Goal: Information Seeking & Learning: Learn about a topic

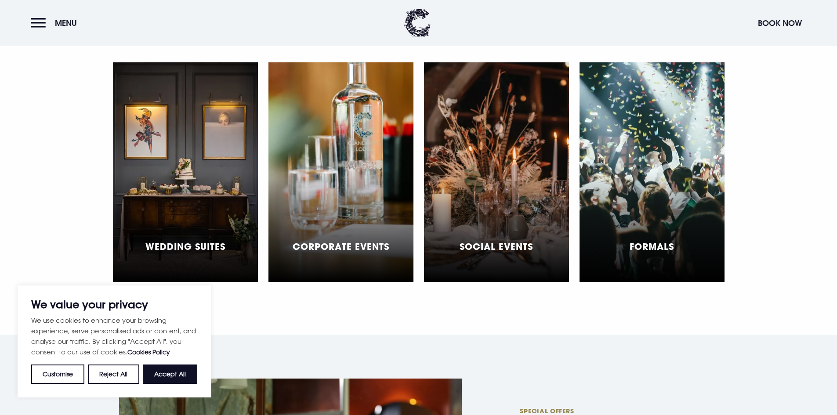
scroll to position [2637, 0]
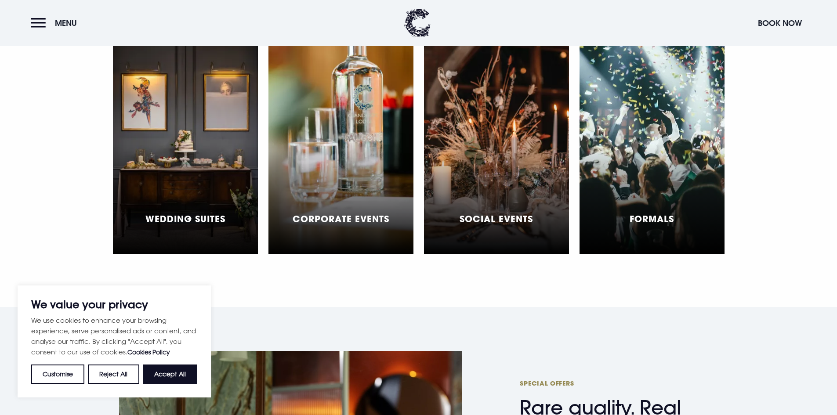
click at [221, 214] on h5 "Wedding Suites" at bounding box center [185, 219] width 80 height 11
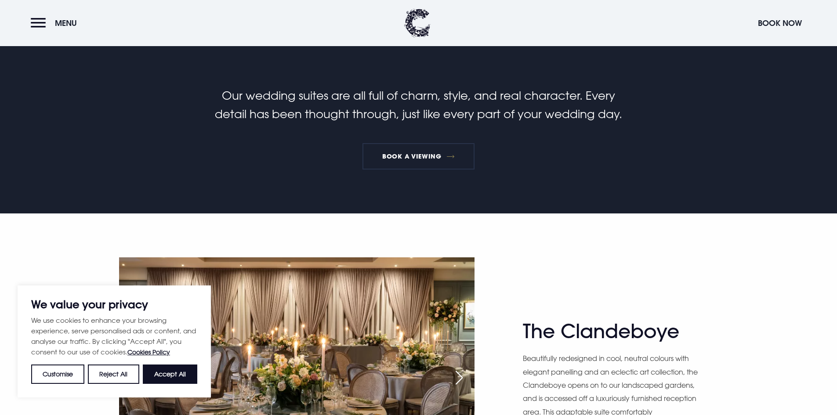
scroll to position [483, 0]
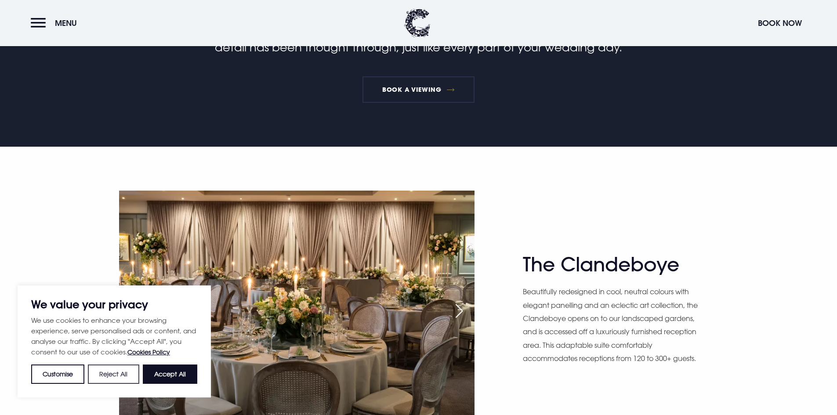
click at [127, 375] on button "Reject All" at bounding box center [113, 374] width 51 height 19
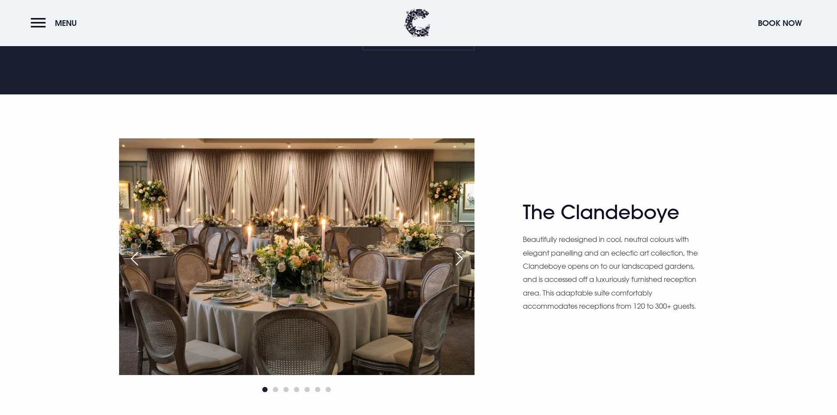
scroll to position [615, 0]
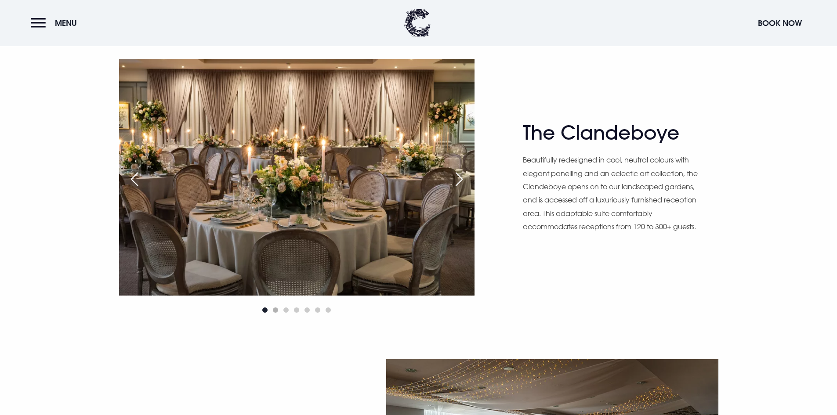
click at [276, 311] on span "Go to slide 2" at bounding box center [275, 310] width 5 height 5
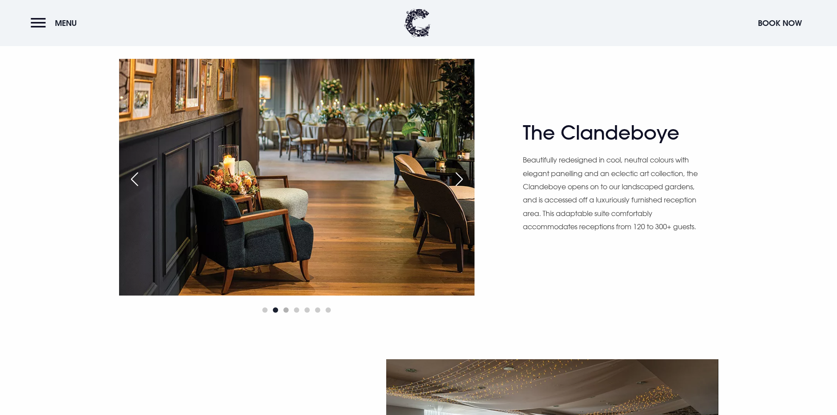
click at [287, 310] on span "Go to slide 3" at bounding box center [286, 310] width 5 height 5
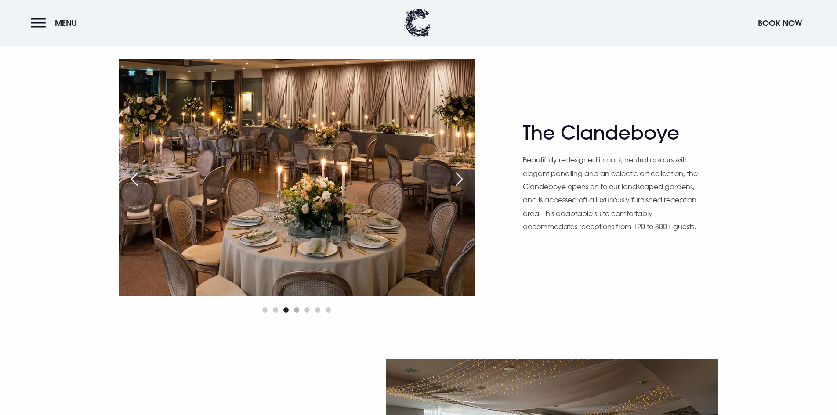
click at [298, 310] on span "Go to slide 4" at bounding box center [296, 310] width 5 height 5
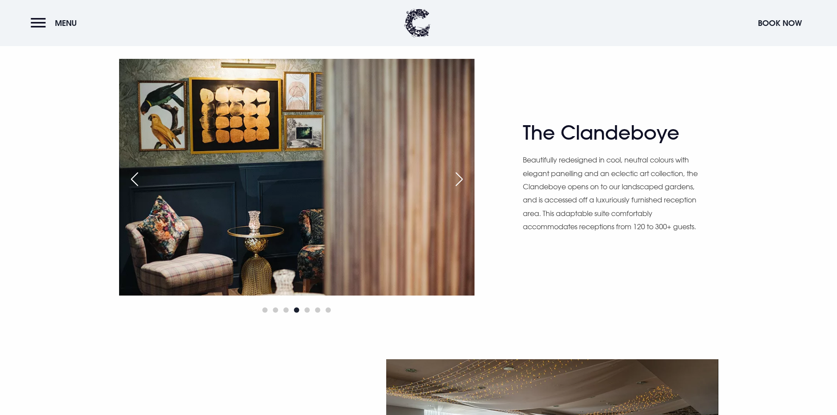
click at [283, 309] on div at bounding box center [297, 310] width 356 height 11
click at [287, 310] on span "Go to slide 3" at bounding box center [286, 310] width 5 height 5
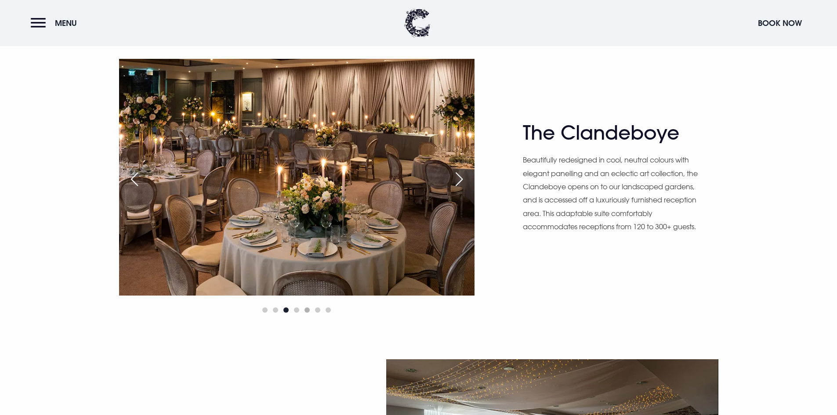
click at [308, 312] on span "Go to slide 5" at bounding box center [307, 310] width 5 height 5
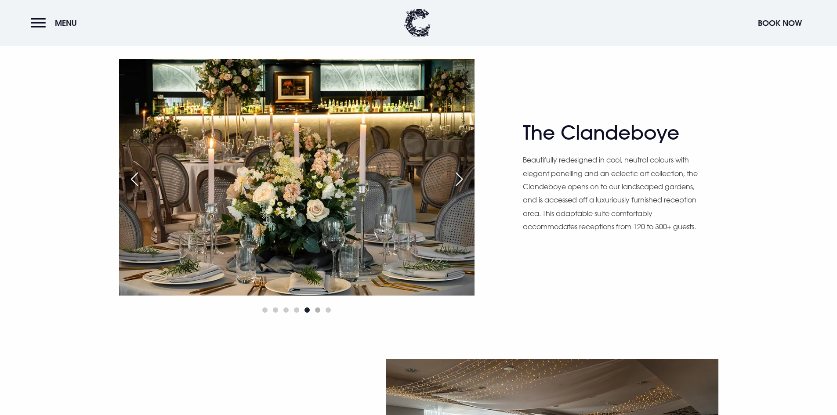
click at [319, 312] on span "Go to slide 6" at bounding box center [317, 310] width 5 height 5
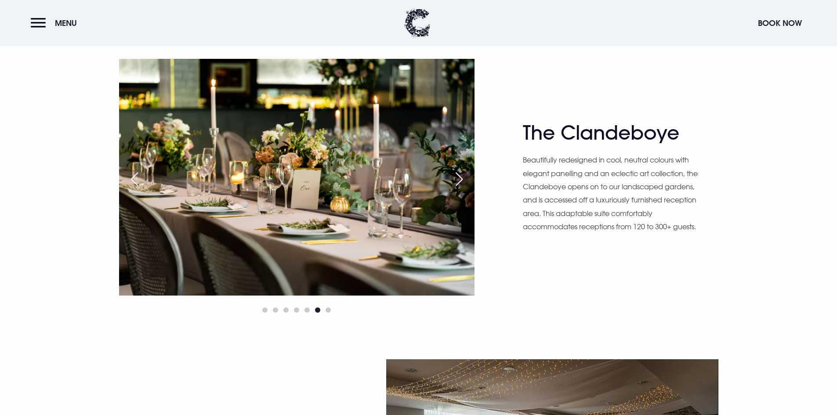
click at [332, 312] on div at bounding box center [297, 310] width 356 height 11
click at [328, 310] on span "Go to slide 7" at bounding box center [328, 310] width 5 height 5
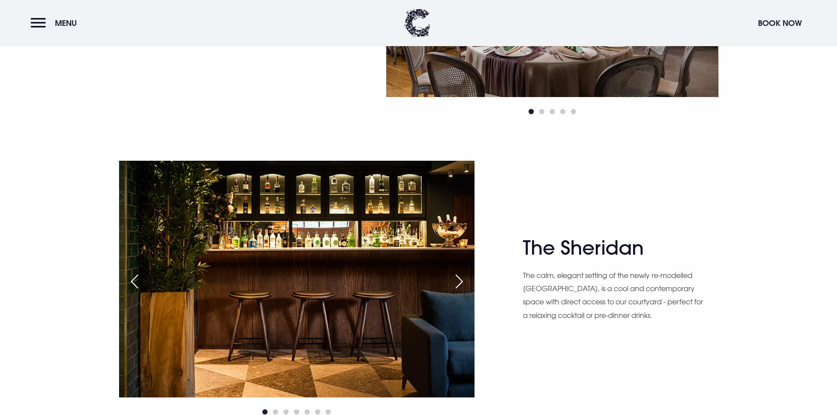
scroll to position [1143, 0]
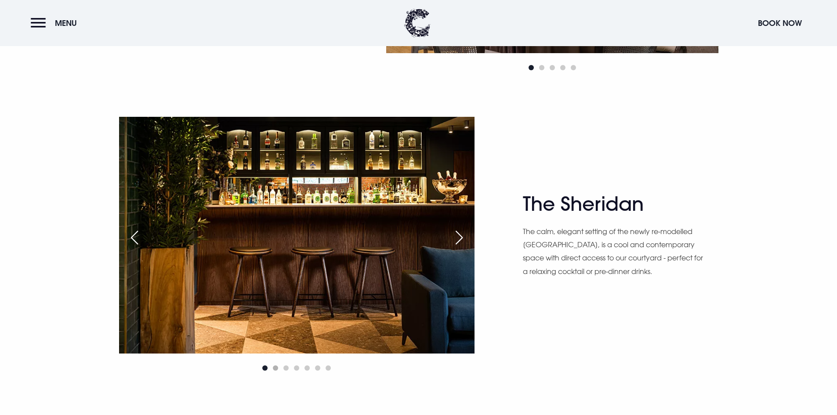
click at [276, 369] on span "Go to slide 2" at bounding box center [275, 368] width 5 height 5
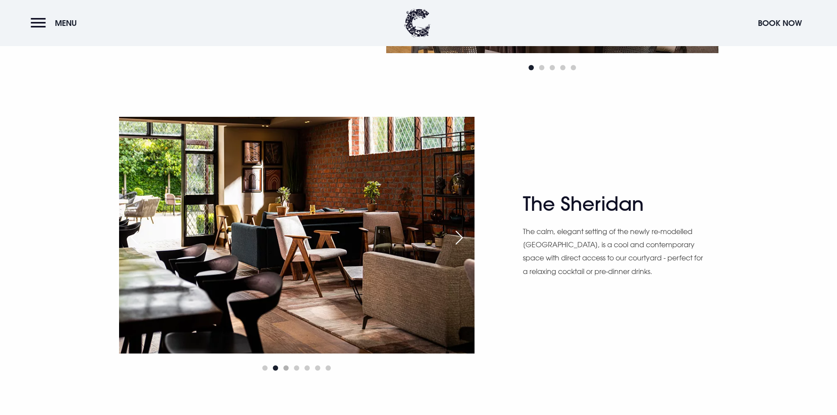
click at [287, 370] on span "Go to slide 3" at bounding box center [286, 368] width 5 height 5
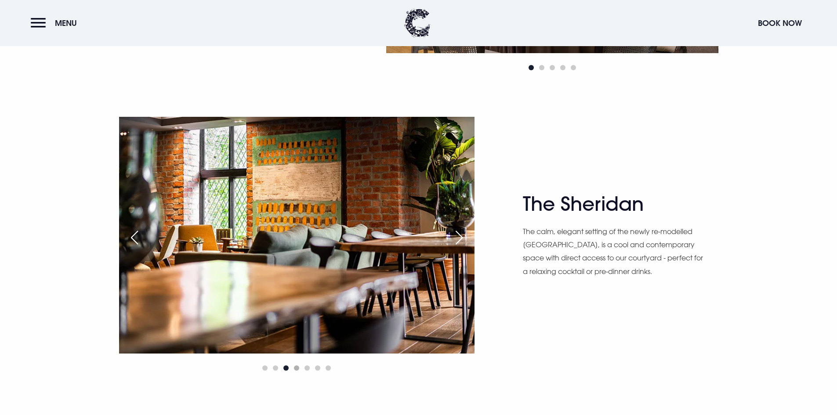
click at [297, 369] on span "Go to slide 4" at bounding box center [296, 368] width 5 height 5
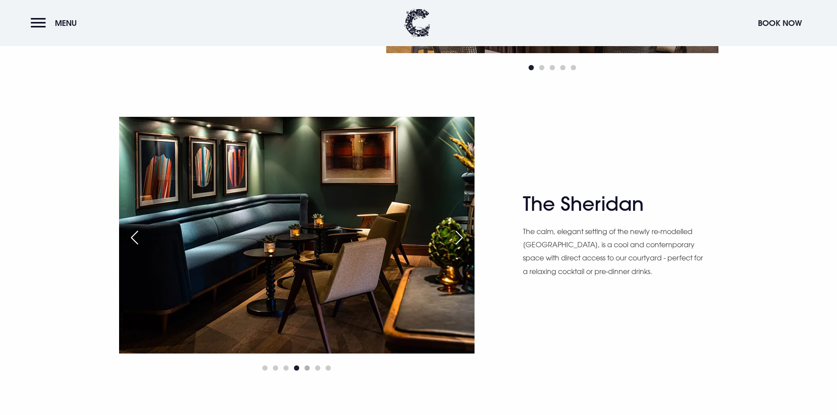
click at [309, 368] on span "Go to slide 5" at bounding box center [307, 368] width 5 height 5
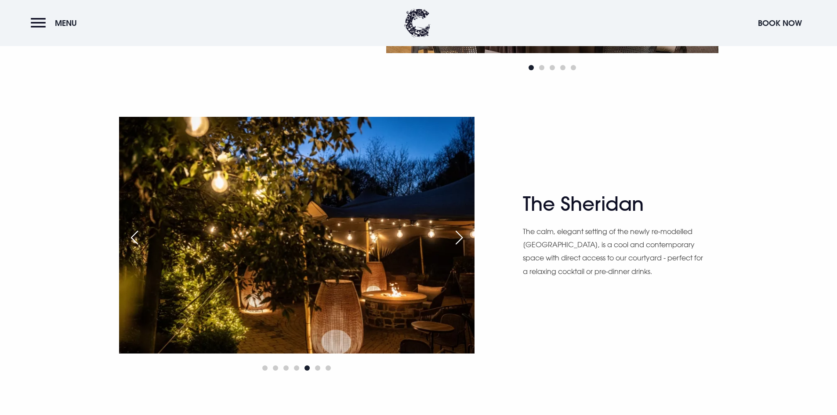
click at [323, 367] on div at bounding box center [297, 368] width 356 height 11
click at [319, 368] on span "Go to slide 6" at bounding box center [317, 368] width 5 height 5
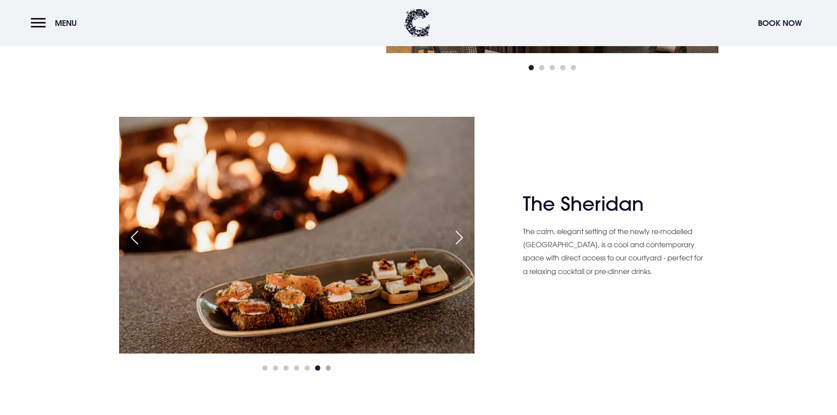
click at [328, 369] on span "Go to slide 7" at bounding box center [328, 368] width 5 height 5
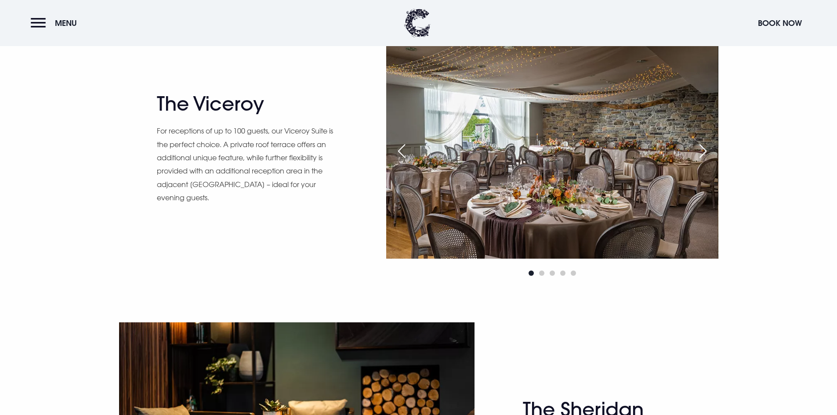
scroll to position [835, 0]
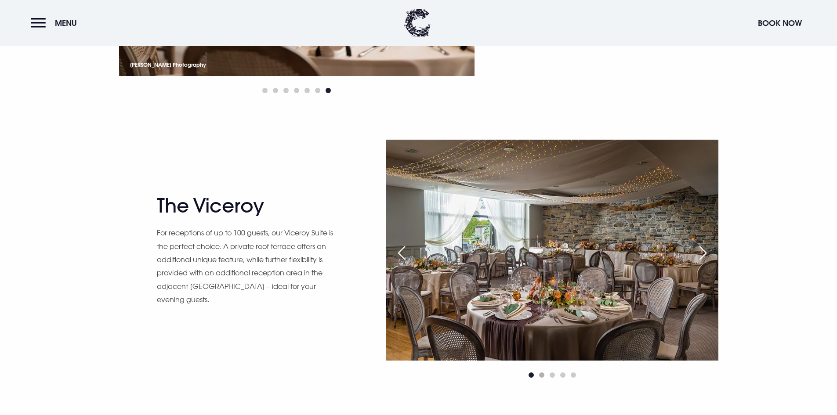
click at [543, 376] on span "Go to slide 2" at bounding box center [541, 375] width 5 height 5
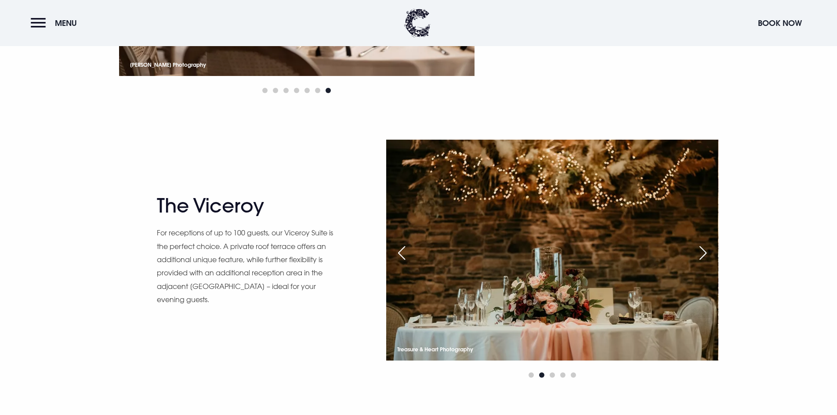
click at [555, 376] on div at bounding box center [552, 375] width 332 height 11
click at [553, 376] on span "Go to slide 3" at bounding box center [552, 375] width 5 height 5
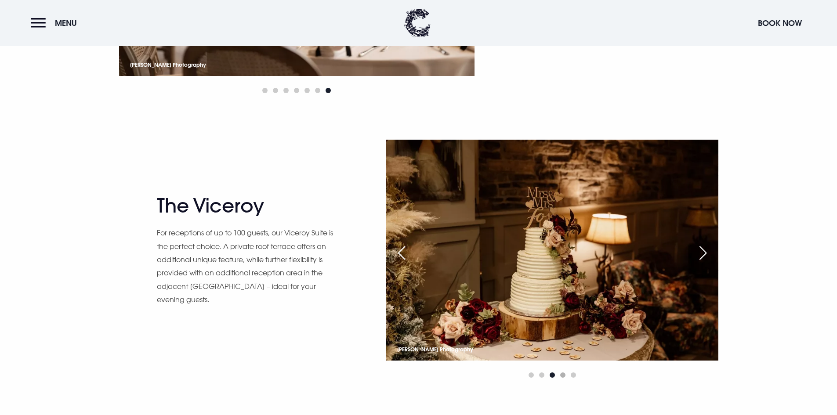
click at [564, 377] on span "Go to slide 4" at bounding box center [562, 375] width 5 height 5
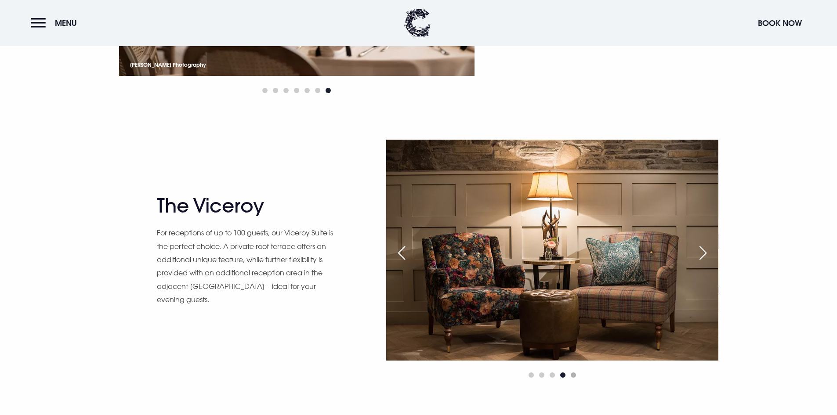
click at [574, 374] on span "Go to slide 5" at bounding box center [573, 375] width 5 height 5
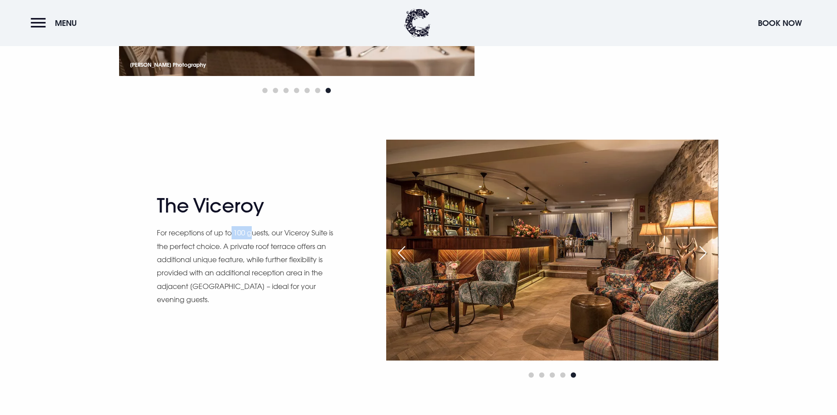
drag, startPoint x: 233, startPoint y: 232, endPoint x: 254, endPoint y: 236, distance: 21.1
click at [254, 236] on p "For receptions of up to 100 guests, our Viceroy Suite is the perfect choice. A …" at bounding box center [247, 266] width 180 height 80
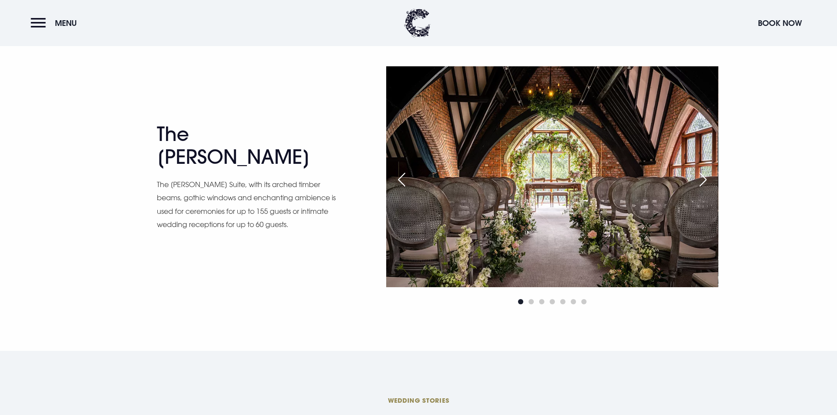
scroll to position [1494, 0]
click at [708, 178] on div "Next slide" at bounding box center [703, 179] width 22 height 19
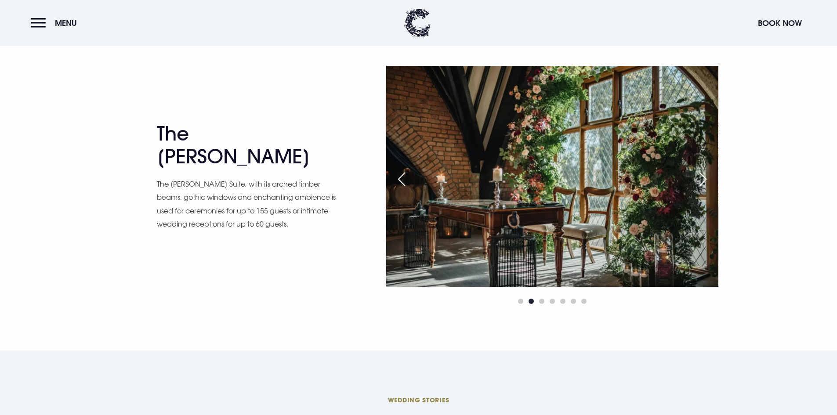
click at [708, 178] on div "Next slide" at bounding box center [703, 179] width 22 height 19
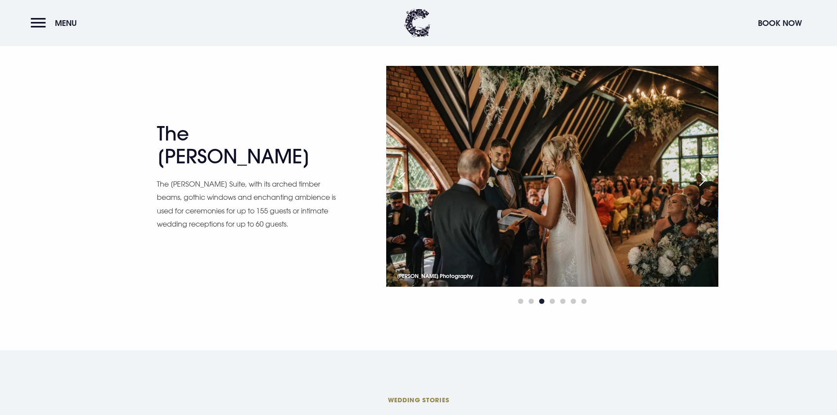
click at [708, 178] on div "Next slide" at bounding box center [703, 179] width 22 height 19
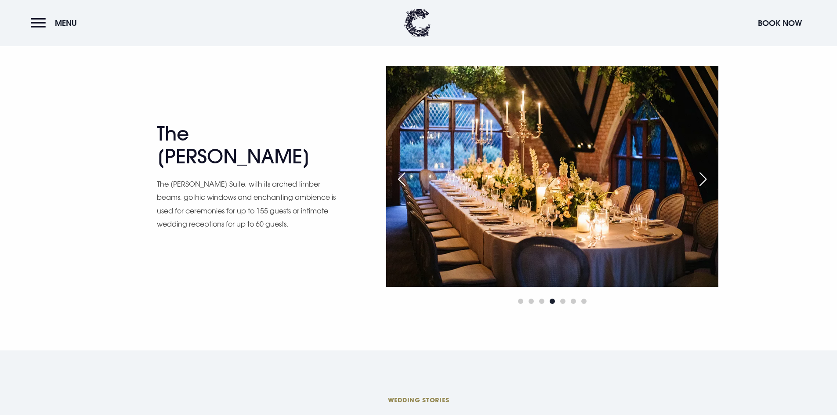
click at [708, 178] on div "Next slide" at bounding box center [703, 179] width 22 height 19
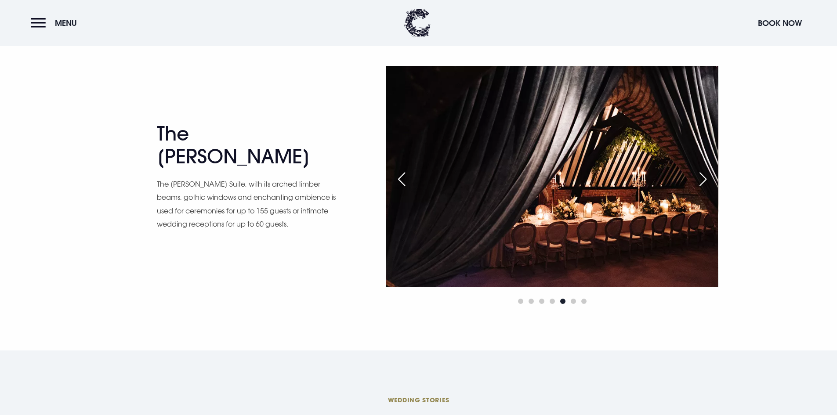
click at [708, 178] on div "Next slide" at bounding box center [703, 179] width 22 height 19
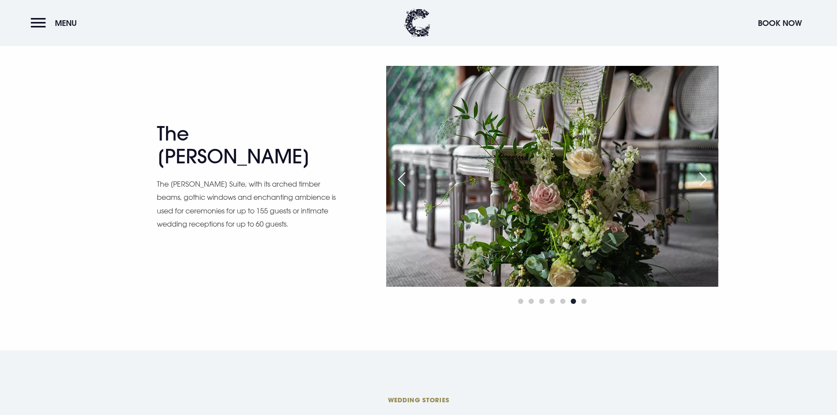
click at [708, 178] on div "Next slide" at bounding box center [703, 179] width 22 height 19
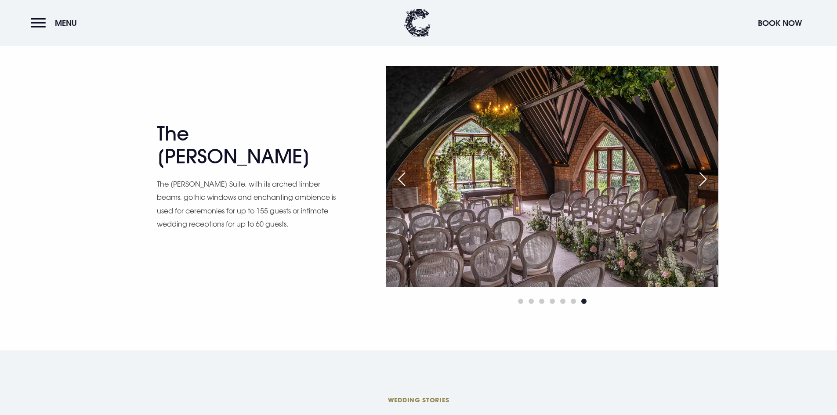
click at [708, 178] on div "Next slide" at bounding box center [703, 179] width 22 height 19
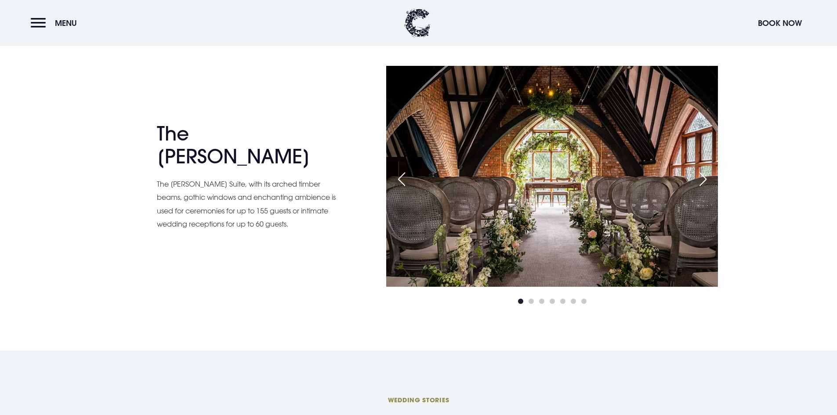
click at [708, 178] on div "Next slide" at bounding box center [703, 179] width 22 height 19
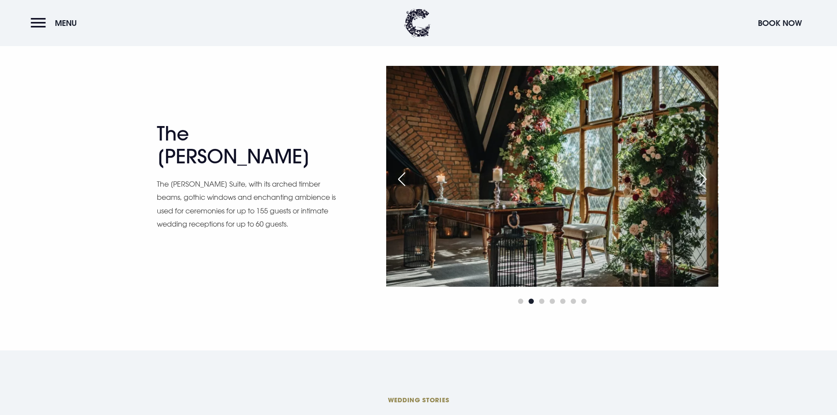
click at [708, 178] on div "Next slide" at bounding box center [703, 179] width 22 height 19
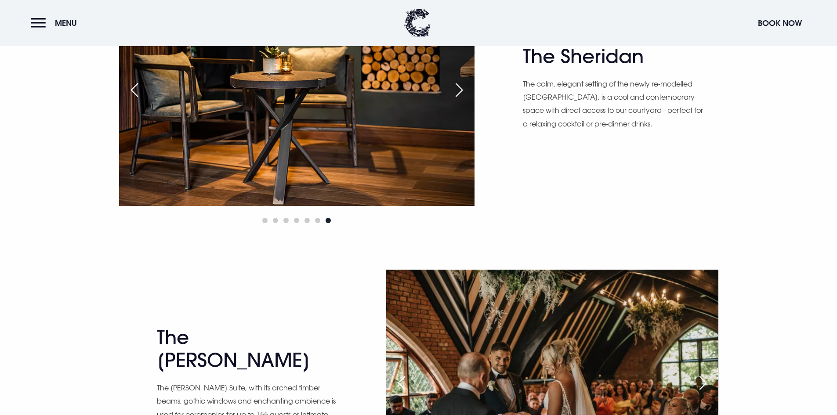
scroll to position [1187, 0]
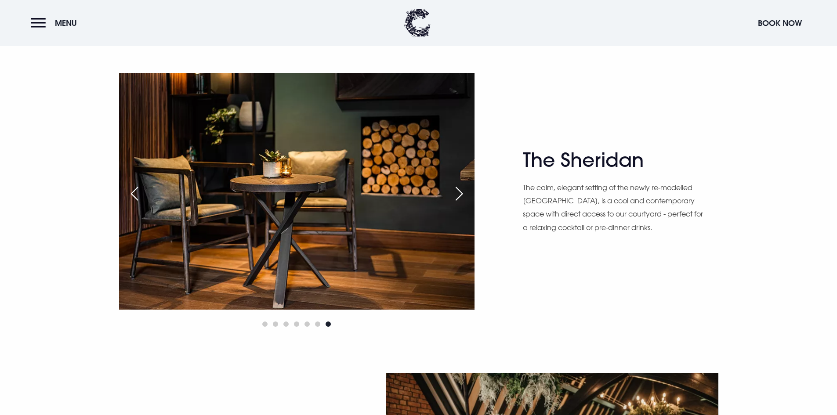
click at [462, 197] on div "Next slide" at bounding box center [459, 193] width 22 height 19
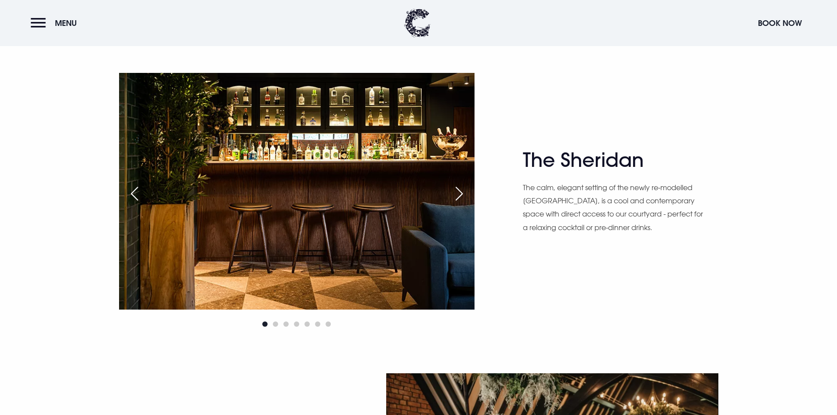
click at [462, 197] on div "Next slide" at bounding box center [459, 193] width 22 height 19
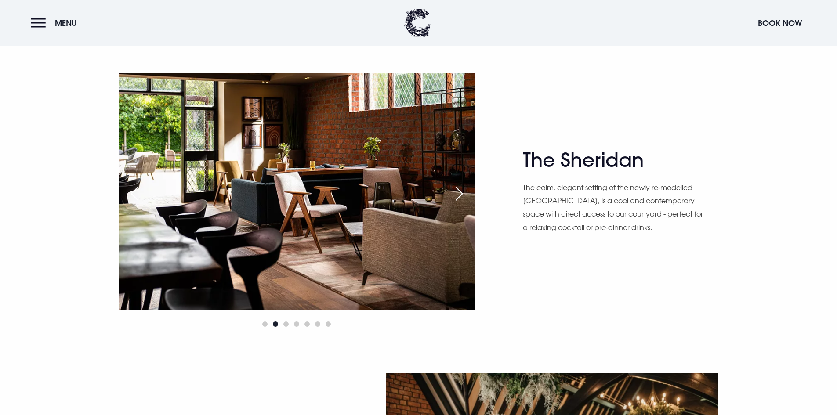
click at [462, 197] on div "Next slide" at bounding box center [459, 193] width 22 height 19
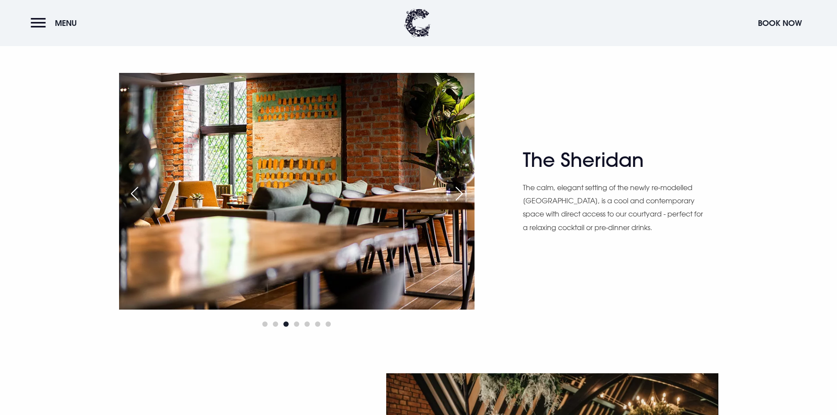
click at [462, 197] on div "Next slide" at bounding box center [459, 193] width 22 height 19
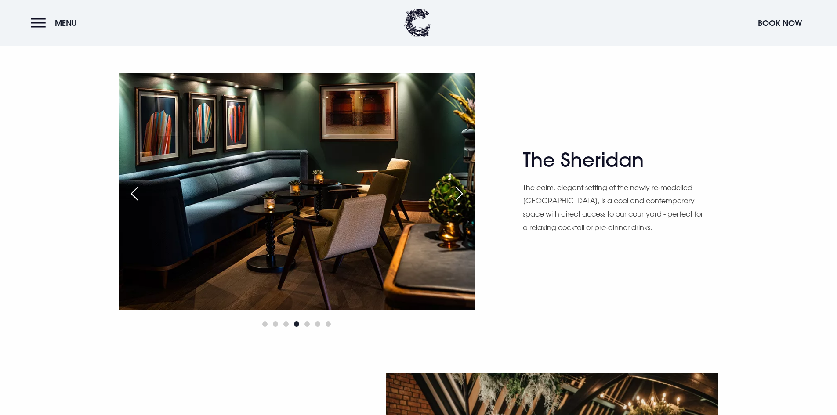
click at [462, 197] on div "Next slide" at bounding box center [459, 193] width 22 height 19
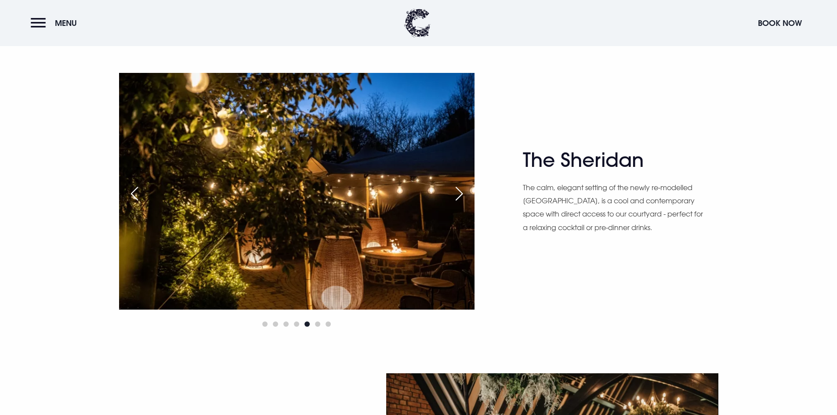
click at [464, 197] on div "Next slide" at bounding box center [459, 193] width 22 height 19
click at [464, 193] on div "Next slide" at bounding box center [459, 193] width 22 height 19
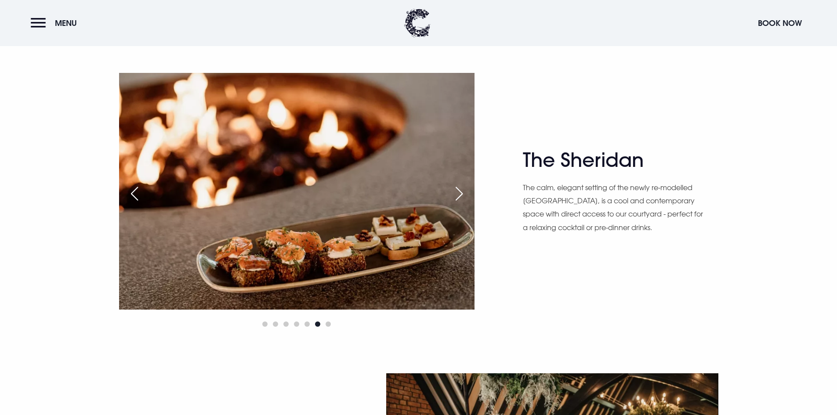
click at [462, 193] on div "Next slide" at bounding box center [459, 193] width 22 height 19
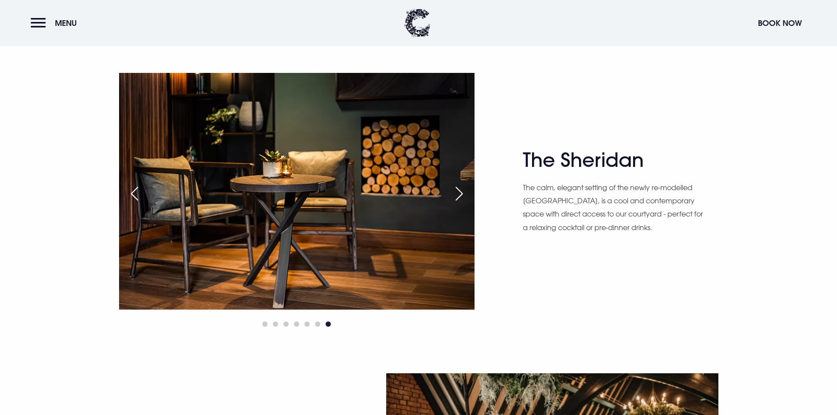
click at [462, 193] on div "Next slide" at bounding box center [459, 193] width 22 height 19
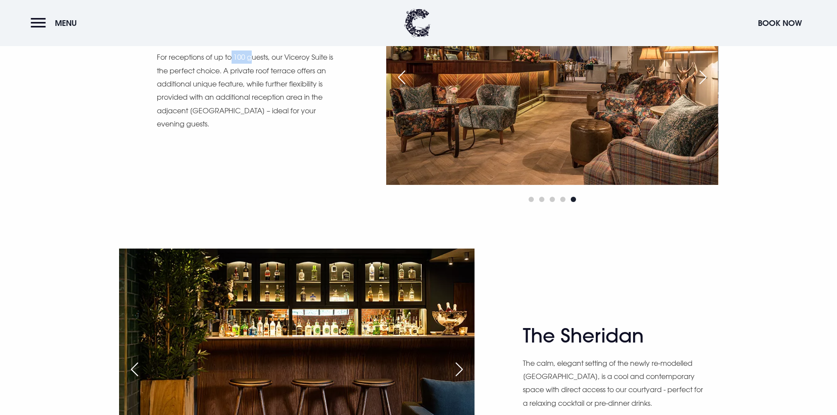
scroll to position [879, 0]
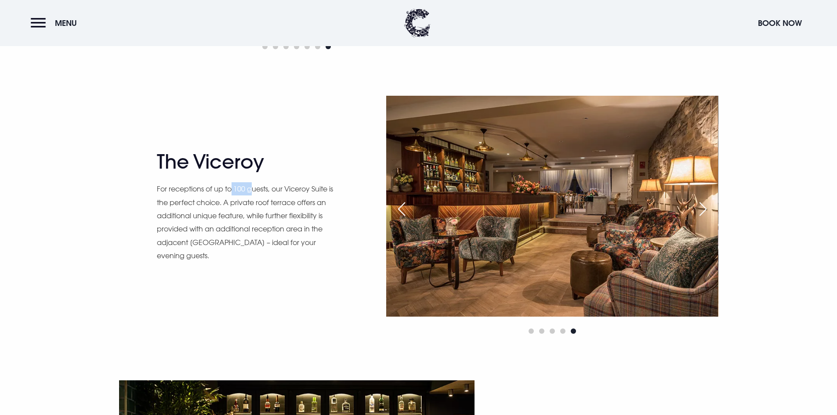
click at [704, 208] on div "Next slide" at bounding box center [703, 209] width 22 height 19
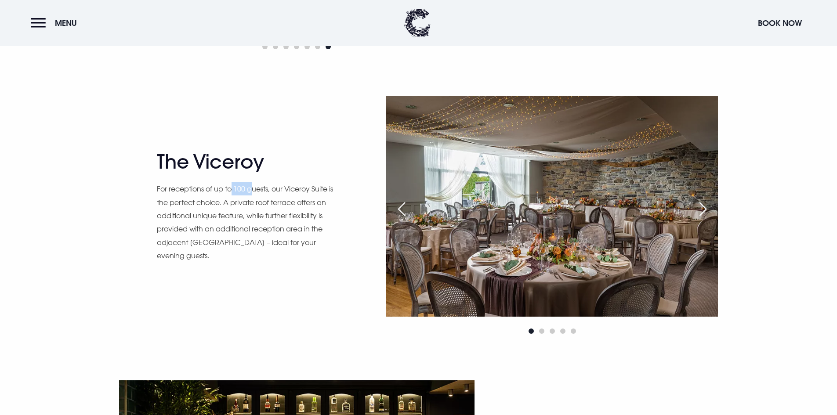
click at [704, 208] on div "Next slide" at bounding box center [703, 209] width 22 height 19
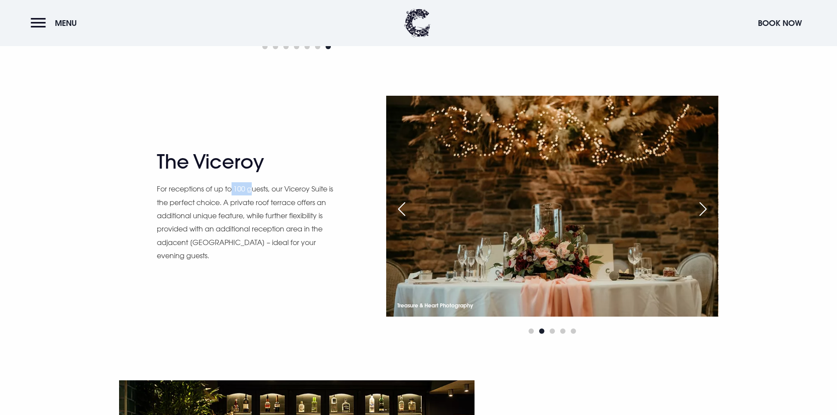
click at [704, 208] on div "Next slide" at bounding box center [703, 209] width 22 height 19
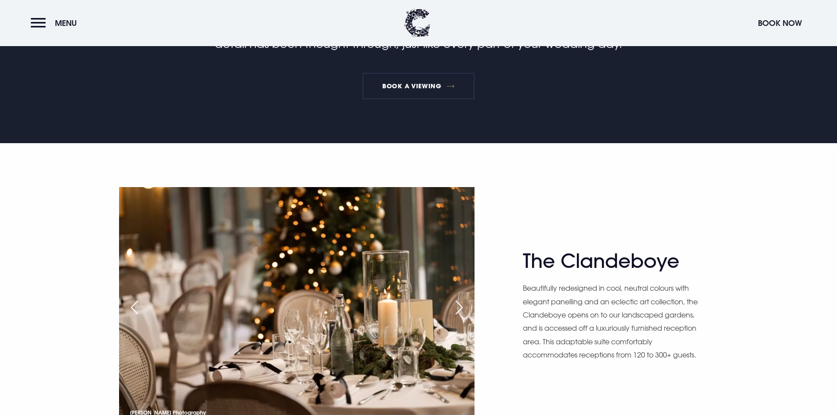
scroll to position [440, 0]
